Goal: Find specific page/section: Find specific page/section

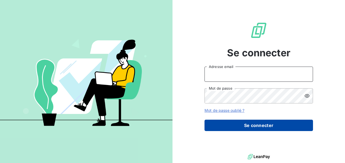
type input "[EMAIL_ADDRESS][DOMAIN_NAME]"
click at [226, 122] on button "Se connecter" at bounding box center [258, 125] width 108 height 11
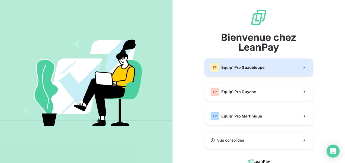
click at [221, 64] on div "EP Equip' Pro Guadeloupe" at bounding box center [237, 67] width 54 height 9
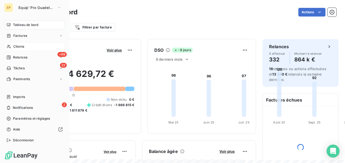
click at [13, 46] on span "Clients" at bounding box center [18, 46] width 11 height 5
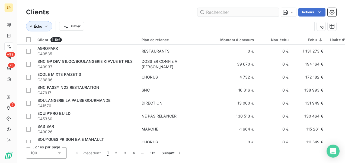
click at [226, 13] on input "text" at bounding box center [237, 12] width 81 height 9
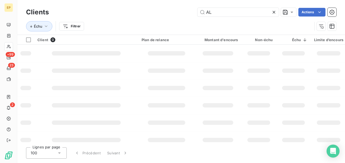
type input "A"
